Goal: Use online tool/utility: Utilize a website feature to perform a specific function

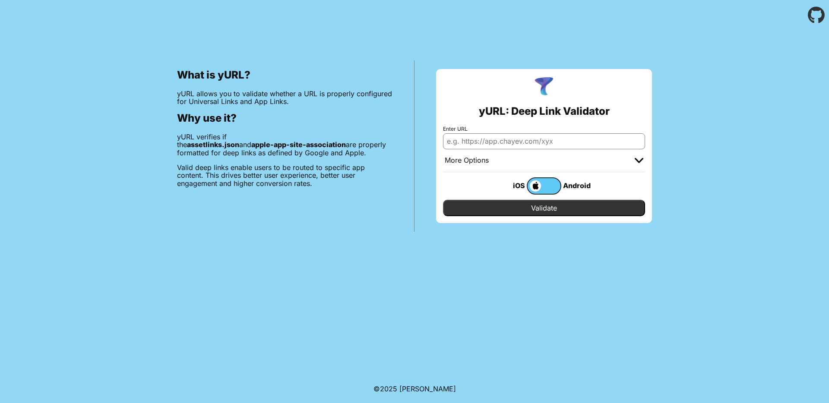
paste input "[URL][DOMAIN_NAME]"
type input "[URL][DOMAIN_NAME]"
click at [547, 209] on input "Validate" at bounding box center [544, 208] width 202 height 16
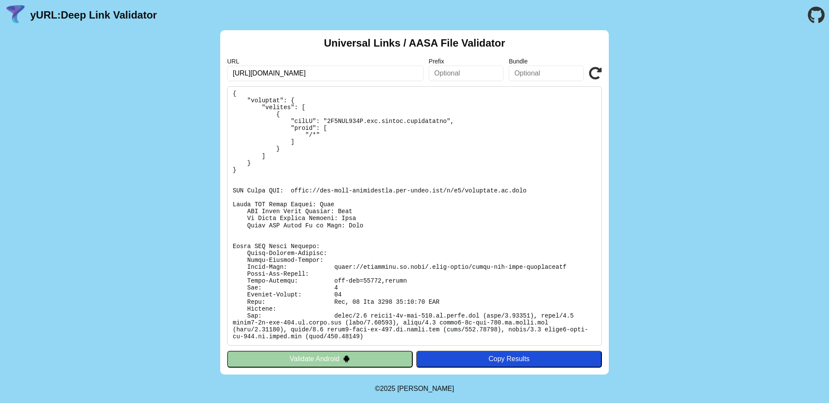
scroll to position [57, 0]
